Goal: Task Accomplishment & Management: Complete application form

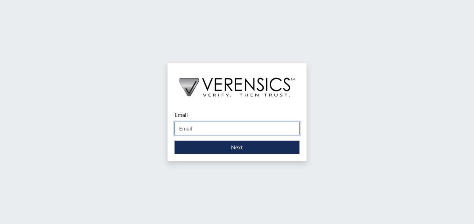
click at [239, 129] on input "Email" at bounding box center [236, 128] width 125 height 13
type input "[PERSON_NAME][EMAIL_ADDRESS][DOMAIN_NAME]"
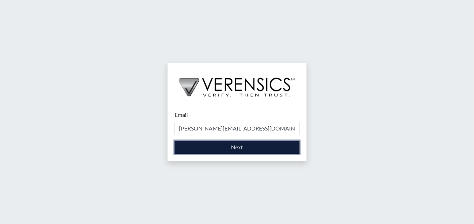
click at [235, 149] on button "Next" at bounding box center [236, 147] width 125 height 13
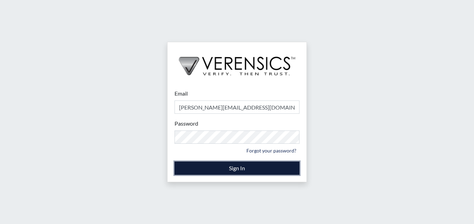
click at [240, 169] on button "Sign In" at bounding box center [236, 168] width 125 height 13
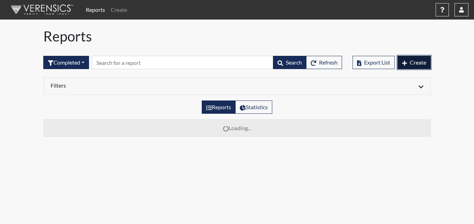
click at [418, 61] on span "Create" at bounding box center [418, 62] width 16 height 7
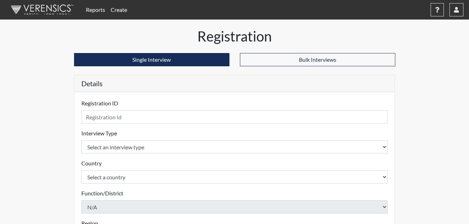
click at [142, 101] on div "Registration ID Please provide a registration ID." at bounding box center [234, 111] width 306 height 24
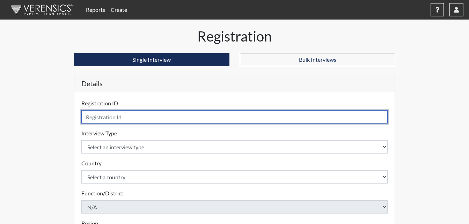
click at [138, 121] on input "text" at bounding box center [234, 116] width 306 height 13
type input "KJJ0530"
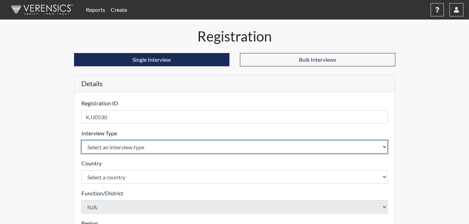
click at [156, 147] on select "Select an interview type Corrections Pre-Employment" at bounding box center [234, 146] width 306 height 13
select select "ff733e93-e1bf-11ea-9c9f-0eff0cf7eb8f"
click at [81, 140] on select "Select an interview type Corrections Pre-Employment" at bounding box center [234, 146] width 306 height 13
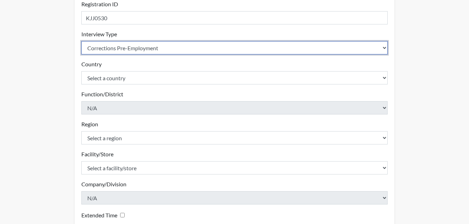
scroll to position [99, 0]
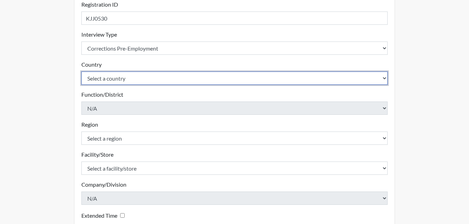
click at [152, 77] on select "Select a country [GEOGRAPHIC_DATA] [GEOGRAPHIC_DATA]" at bounding box center [234, 78] width 306 height 13
select select "united-states-of-[GEOGRAPHIC_DATA]"
click at [81, 72] on select "Select a country [GEOGRAPHIC_DATA] [GEOGRAPHIC_DATA]" at bounding box center [234, 78] width 306 height 13
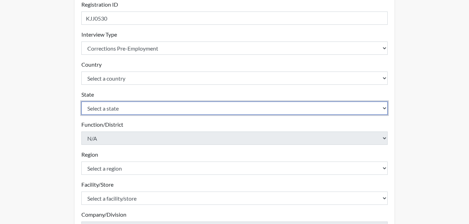
click at [155, 108] on select "Select a state [US_STATE] [US_STATE] [US_STATE] [US_STATE] [US_STATE] [US_STATE…" at bounding box center [234, 108] width 306 height 13
select select "GA"
click at [81, 102] on select "Select a state [US_STATE] [US_STATE] [US_STATE] [US_STATE] [US_STATE] [US_STATE…" at bounding box center [234, 108] width 306 height 13
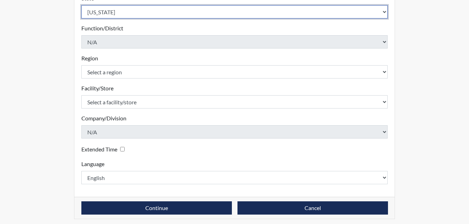
scroll to position [199, 0]
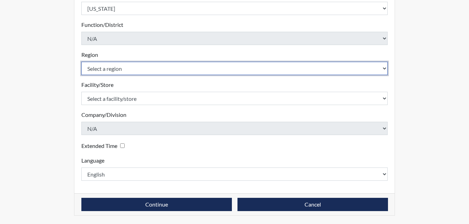
click at [143, 66] on select "Select a region [GEOGRAPHIC_DATA]" at bounding box center [234, 68] width 306 height 13
select select "743fb50d-a618-40f0-9631-f2ad6878b8a9"
click at [81, 62] on select "Select a region [GEOGRAPHIC_DATA]" at bounding box center [234, 68] width 306 height 13
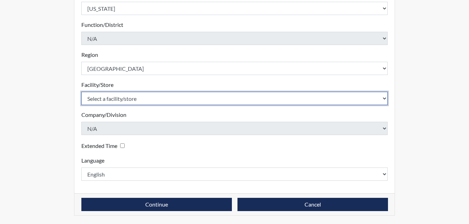
click at [153, 97] on select "Select a facility/store [PERSON_NAME]" at bounding box center [234, 98] width 306 height 13
select select "ab6d1851-a51e-4a62-ad24-fdddfecf2d94"
click at [81, 92] on select "Select a facility/store [PERSON_NAME]" at bounding box center [234, 98] width 306 height 13
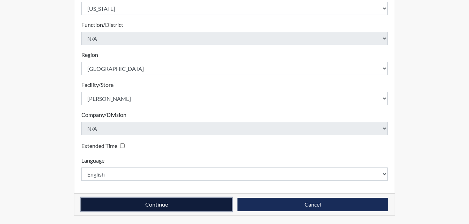
click at [161, 203] on button "Continue" at bounding box center [156, 204] width 150 height 13
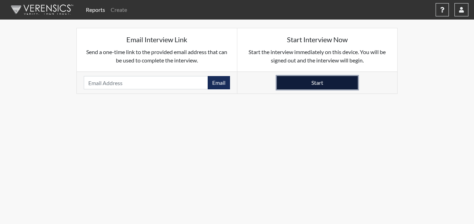
click at [303, 83] on button "Start" at bounding box center [317, 82] width 81 height 13
